Goal: Information Seeking & Learning: Stay updated

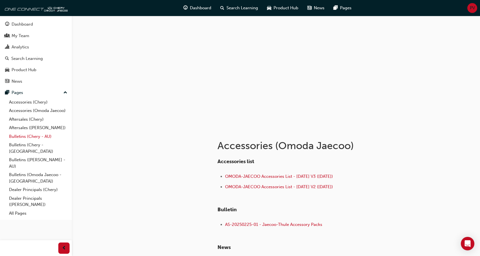
click at [35, 137] on link "Bulletins (Chery - AU)" at bounding box center [38, 136] width 63 height 9
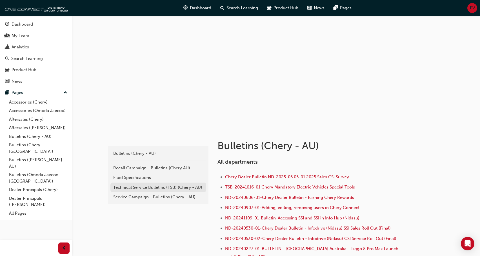
click at [172, 187] on div "Technical Service Bulletins (TSB) (Chery - AU)" at bounding box center [158, 188] width 90 height 6
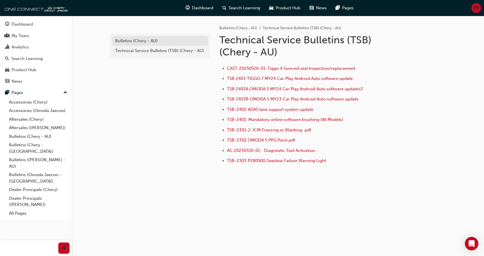
click at [150, 40] on div "Bulletins (Chery - AU)" at bounding box center [160, 41] width 90 height 6
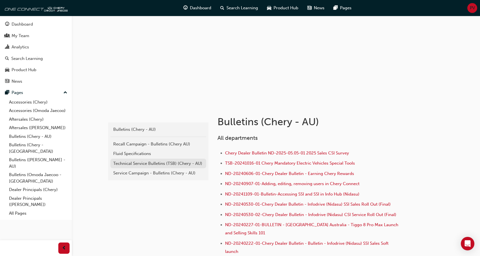
scroll to position [56, 0]
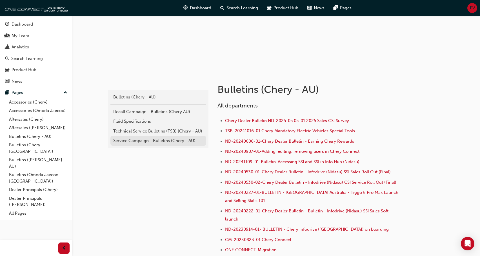
click at [174, 138] on div "Service Campaign - Bulletins (Chery - AU)" at bounding box center [158, 141] width 90 height 6
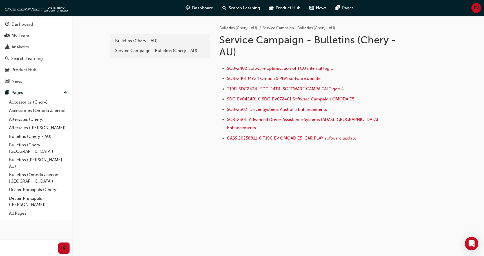
click at [278, 136] on span "CASS 20250811-0 T19C EV OMOAD E5 CAR PLAY software update" at bounding box center [291, 138] width 129 height 5
click at [163, 53] on div "Service Campaign - Bulletins (Chery - AU)" at bounding box center [160, 51] width 90 height 6
click at [135, 42] on div "Bulletins (Chery - AU)" at bounding box center [160, 41] width 90 height 6
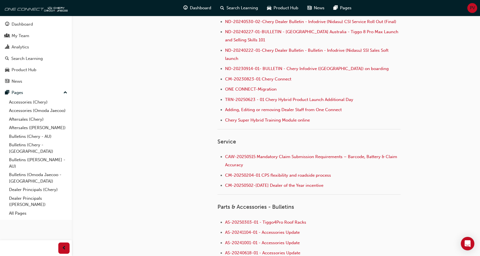
scroll to position [225, 0]
